Goal: Transaction & Acquisition: Purchase product/service

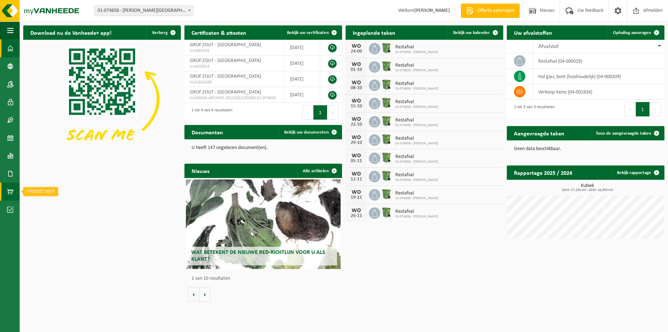
click at [9, 188] on span at bounding box center [10, 191] width 6 height 18
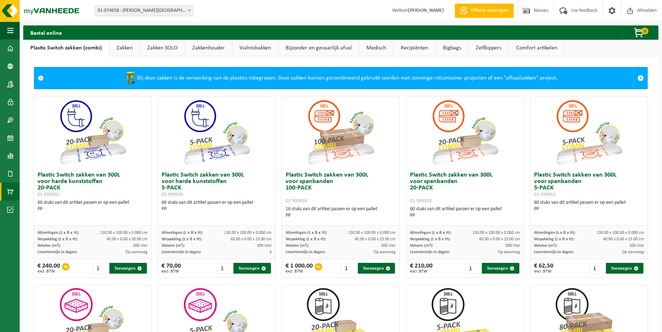
click at [118, 48] on link "Zakken" at bounding box center [124, 48] width 30 height 16
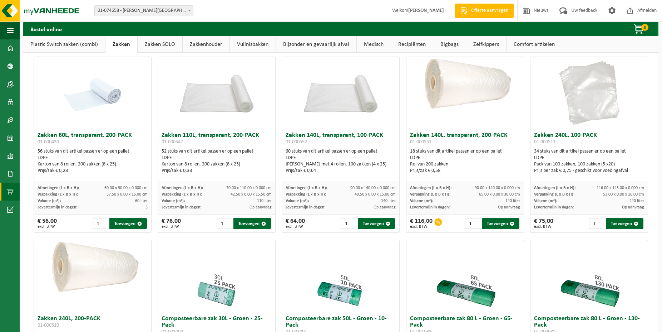
scroll to position [49, 0]
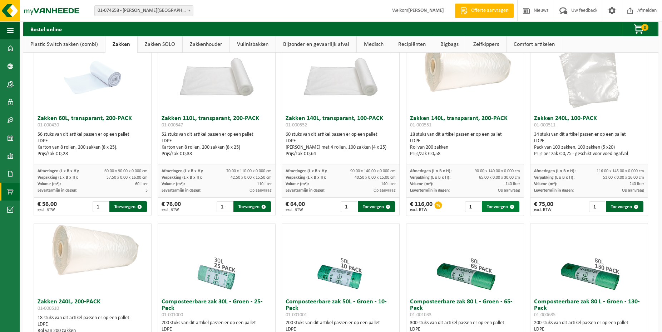
click at [487, 207] on button "Toevoegen" at bounding box center [501, 206] width 38 height 11
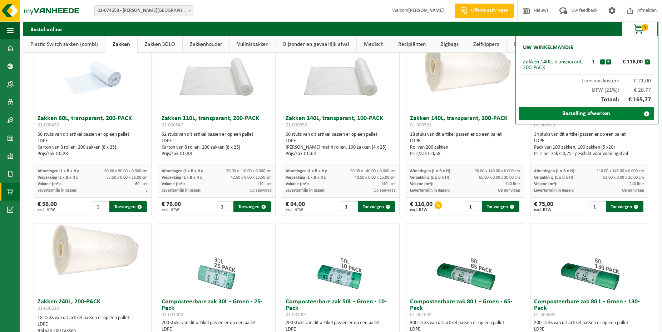
click at [591, 112] on link "Bestelling afwerken" at bounding box center [586, 114] width 135 height 14
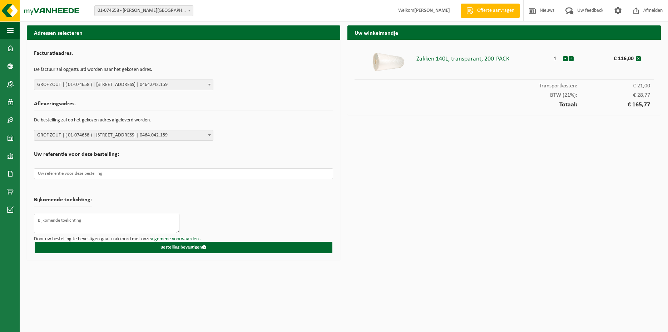
click at [66, 221] on textarea at bounding box center [107, 223] width 146 height 19
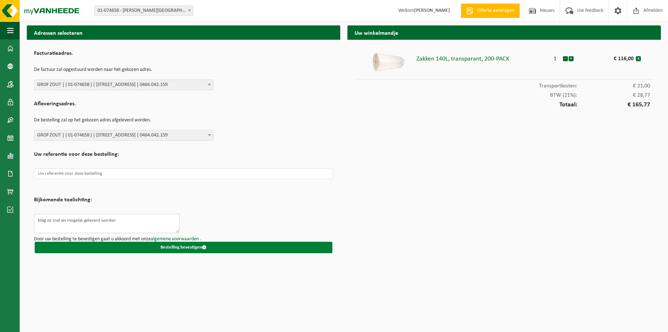
type textarea "Mag zo snel als mogelijk geleverd worden"
click at [192, 246] on button "Bestelling bevestigen" at bounding box center [184, 246] width 298 height 11
